Goal: Information Seeking & Learning: Learn about a topic

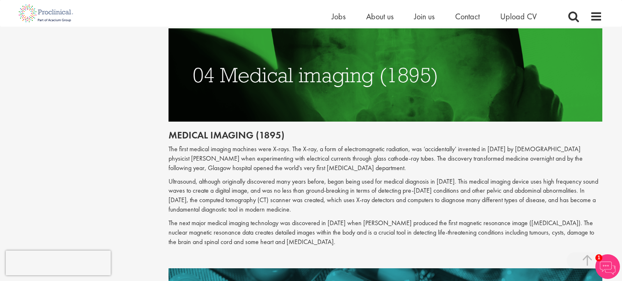
scroll to position [965, 0]
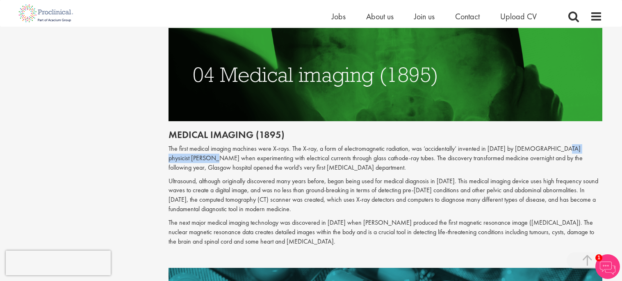
drag, startPoint x: 555, startPoint y: 139, endPoint x: 210, endPoint y: 148, distance: 346.0
click at [210, 148] on p "The first medical imaging machines were X-rays. The X-ray, a form of electromag…" at bounding box center [386, 158] width 434 height 28
copy p "[PERSON_NAME]"
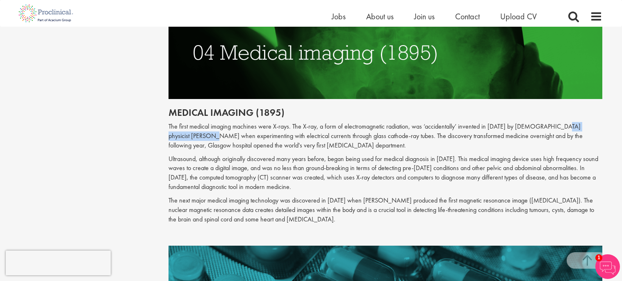
scroll to position [990, 0]
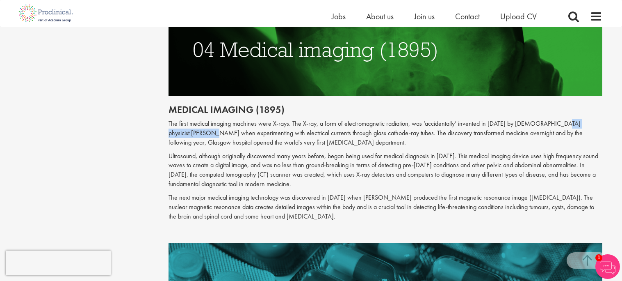
click at [249, 104] on h2 "Medical imaging (1895)" at bounding box center [386, 109] width 434 height 11
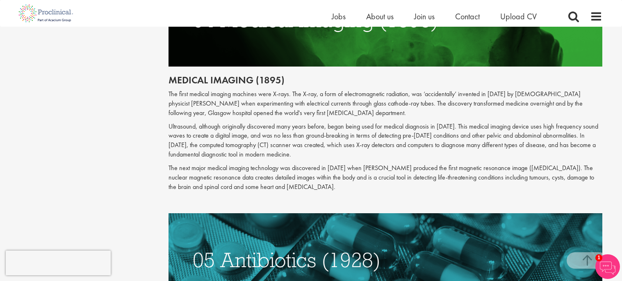
scroll to position [1019, 0]
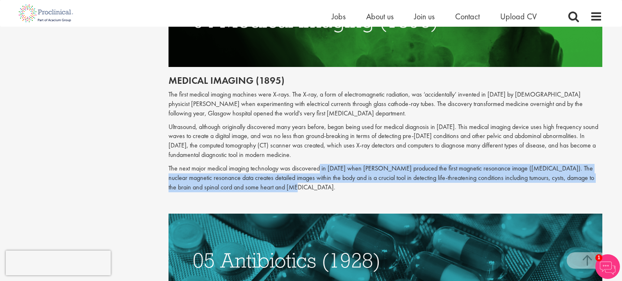
drag, startPoint x: 320, startPoint y: 160, endPoint x: 325, endPoint y: 180, distance: 21.1
click at [325, 180] on p "The next major medical imaging technology was discovered in [DATE] when [PERSON…" at bounding box center [386, 178] width 434 height 28
copy p "in [DATE] when [PERSON_NAME] produced the first magnetic resonance image ([MEDI…"
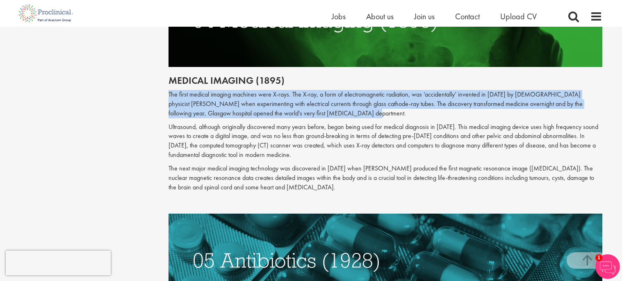
drag, startPoint x: 169, startPoint y: 85, endPoint x: 350, endPoint y: 104, distance: 181.1
click at [350, 104] on p "The first medical imaging machines were X-rays. The X-ray, a form of electromag…" at bounding box center [386, 104] width 434 height 28
copy p "The first medical imaging machines were X-rays. The X-ray, a form of electromag…"
click at [349, 104] on p "The first medical imaging machines were X-rays. The X-ray, a form of electromag…" at bounding box center [386, 104] width 434 height 28
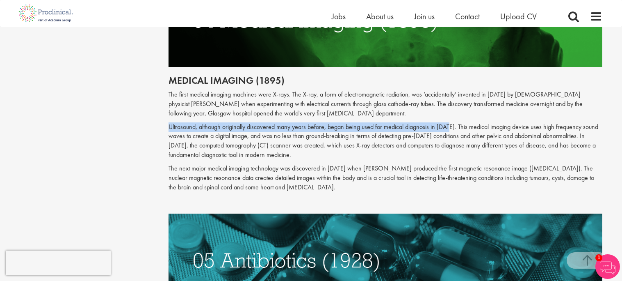
drag, startPoint x: 168, startPoint y: 118, endPoint x: 452, endPoint y: 117, distance: 283.9
click at [452, 122] on p "Ultrasound, although originally discovered many years before, began being used …" at bounding box center [386, 140] width 434 height 37
copy p "Ultrasound, although originally discovered many years before, began being used …"
click at [452, 122] on p "Ultrasound, although originally discovered many years before, began being used …" at bounding box center [386, 140] width 434 height 37
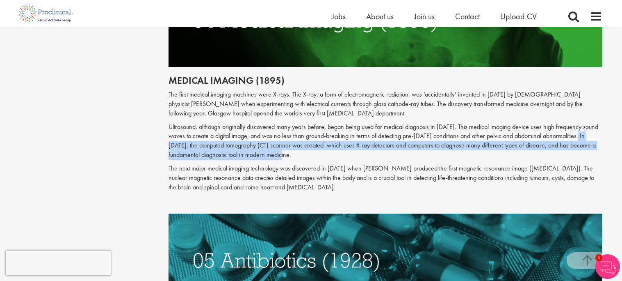
drag, startPoint x: 580, startPoint y: 127, endPoint x: 361, endPoint y: 144, distance: 219.7
click at [361, 144] on p "Ultrasound, although originally discovered many years before, began being used …" at bounding box center [386, 140] width 434 height 37
copy p "1967, the computed tomography (CT) scanner was created, which uses X-ray detect…"
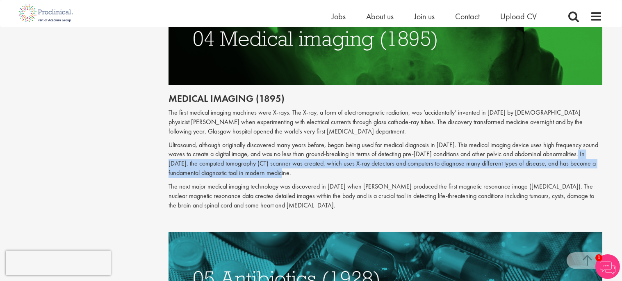
scroll to position [1000, 0]
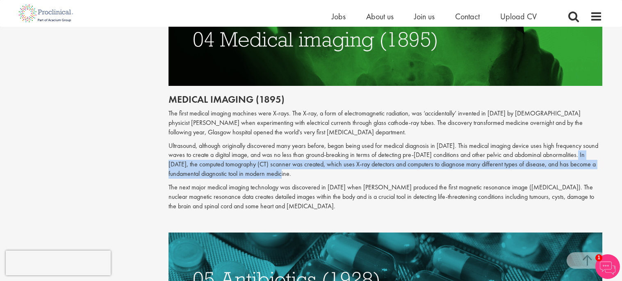
click at [284, 37] on img at bounding box center [386, 39] width 434 height 93
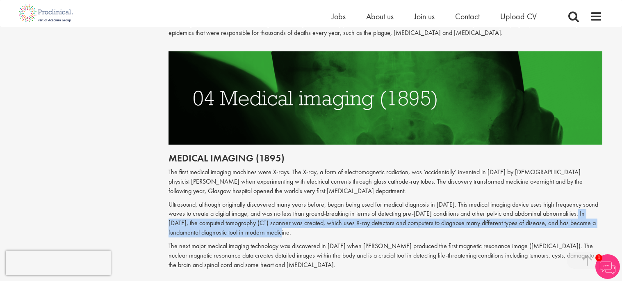
scroll to position [929, 0]
